Goal: Communication & Community: Answer question/provide support

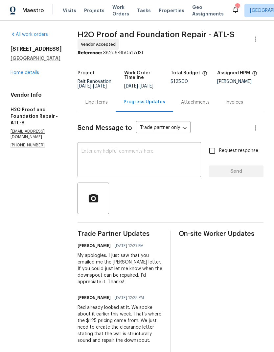
click at [85, 106] on div "Line Items" at bounding box center [97, 101] width 38 height 19
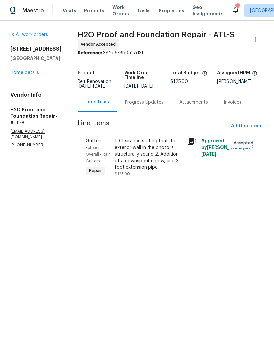
click at [89, 105] on div "Line Items" at bounding box center [97, 101] width 39 height 19
click at [34, 75] on link "Home details" at bounding box center [25, 72] width 29 height 5
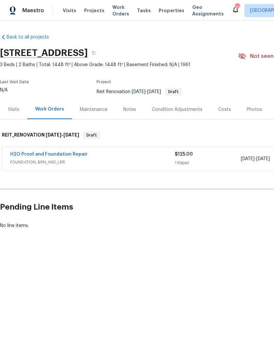
click at [74, 156] on link "H2O Proof and Foundation Repair" at bounding box center [49, 154] width 78 height 5
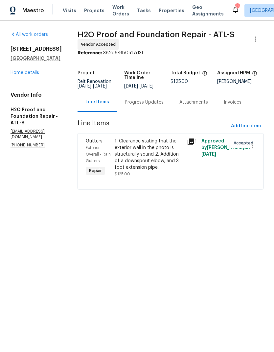
click at [141, 103] on div "Progress Updates" at bounding box center [144, 102] width 39 height 7
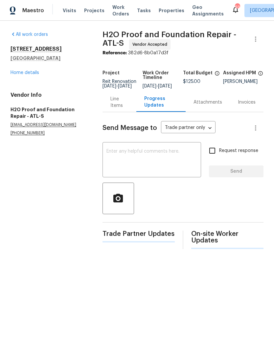
click at [136, 158] on textarea at bounding box center [152, 160] width 91 height 23
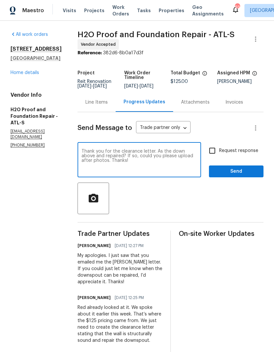
click at [178, 150] on textarea "Thank you for the clearance letter. As the down above and repaired? If so, coul…" at bounding box center [140, 160] width 116 height 23
click at [148, 151] on textarea "Thank you for the clearance letter. As the downspout been repaired? If so, coul…" at bounding box center [140, 160] width 116 height 23
click at [111, 163] on textarea "Thank you for the clearance letter. Has the downspout been repaired? If so, cou…" at bounding box center [140, 160] width 116 height 23
type textarea "Thank you for the clearance letter. Has the downspout been repaired? If so, cou…"
click at [216, 150] on input "Request response" at bounding box center [213, 151] width 14 height 14
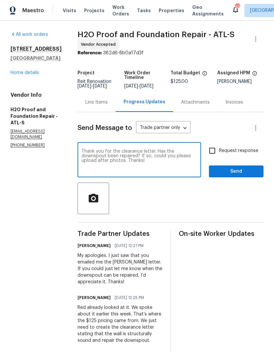
checkbox input "true"
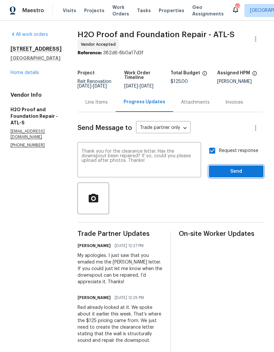
click at [232, 172] on span "Send" at bounding box center [237, 171] width 44 height 8
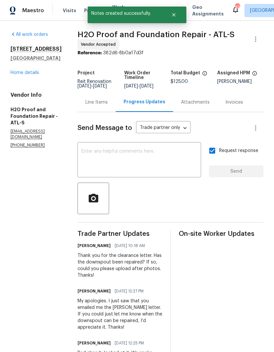
click at [38, 75] on link "Home details" at bounding box center [25, 72] width 29 height 5
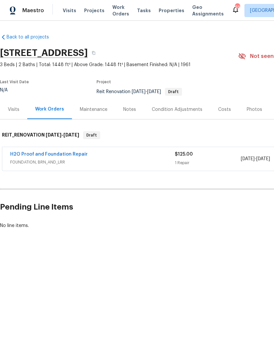
click at [75, 153] on link "H2O Proof and Foundation Repair" at bounding box center [49, 154] width 78 height 5
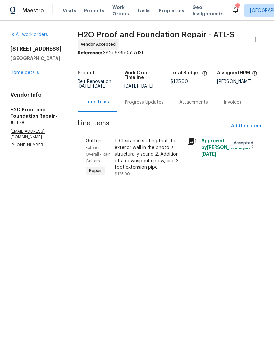
click at [139, 103] on div "Progress Updates" at bounding box center [144, 102] width 39 height 7
